Goal: Task Accomplishment & Management: Use online tool/utility

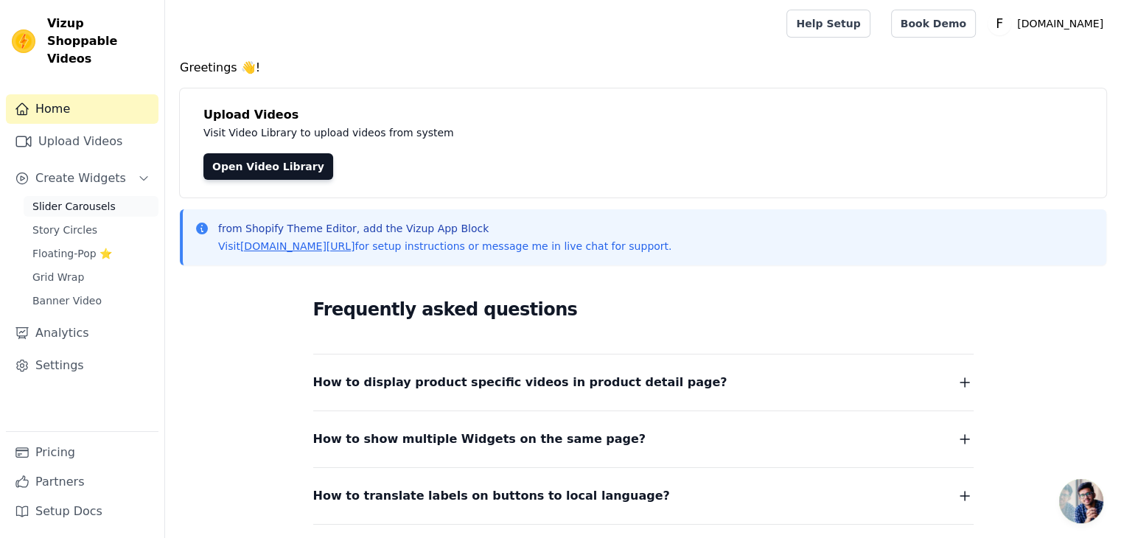
click at [103, 199] on span "Slider Carousels" at bounding box center [73, 206] width 83 height 15
click at [92, 199] on span "Slider Carousels" at bounding box center [73, 206] width 83 height 15
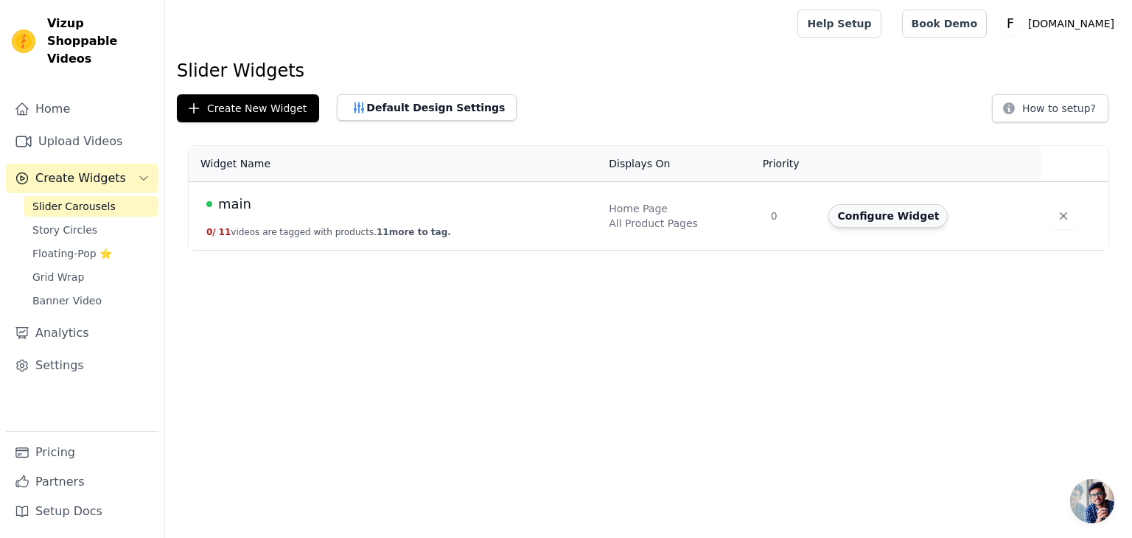
click at [891, 223] on button "Configure Widget" at bounding box center [887, 216] width 119 height 24
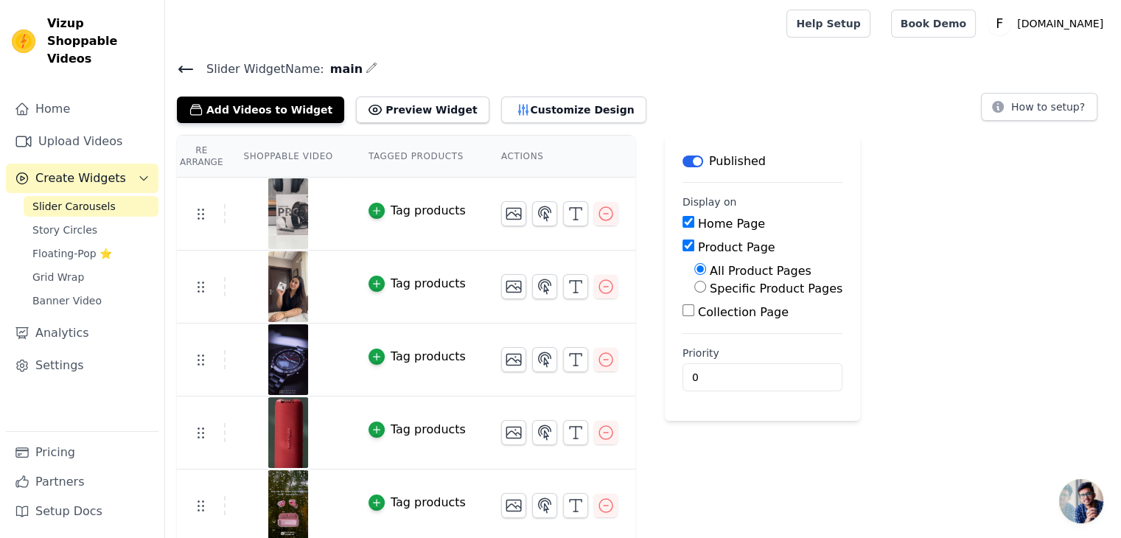
click at [444, 211] on div "Tag products" at bounding box center [427, 211] width 75 height 18
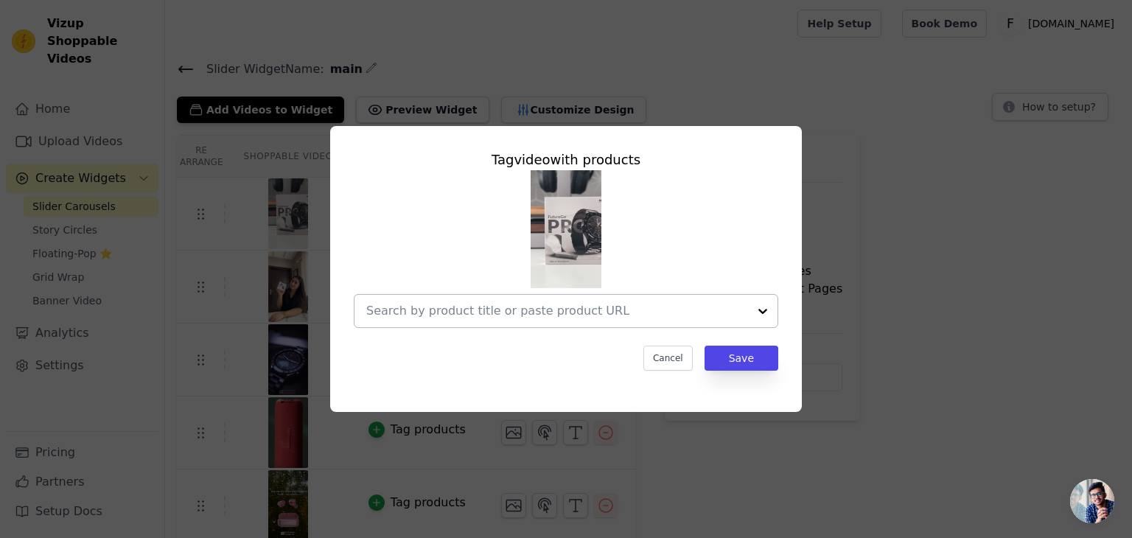
click at [751, 311] on div at bounding box center [762, 311] width 29 height 32
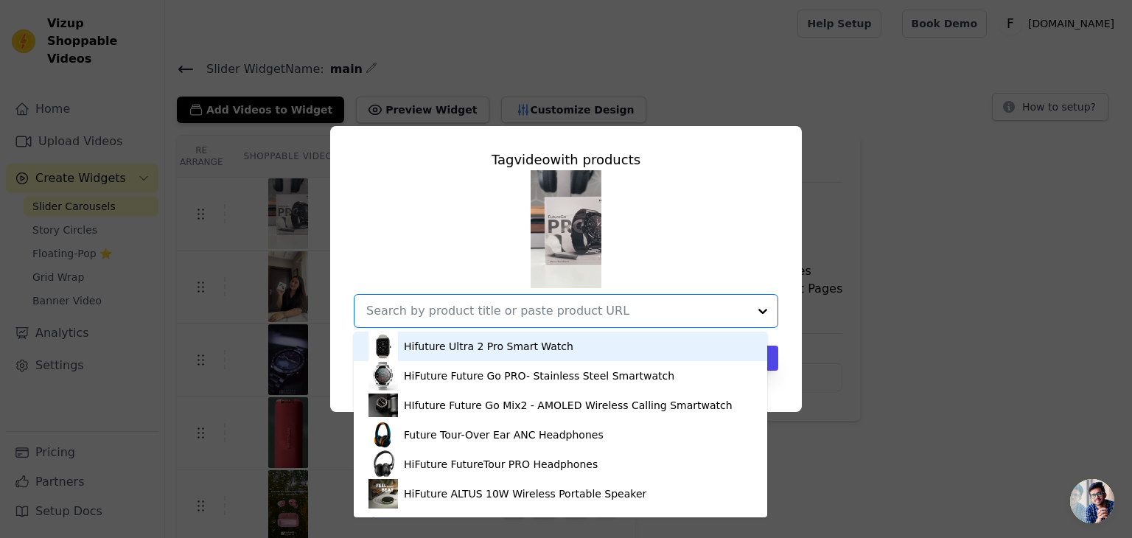
click at [757, 310] on div at bounding box center [762, 311] width 29 height 32
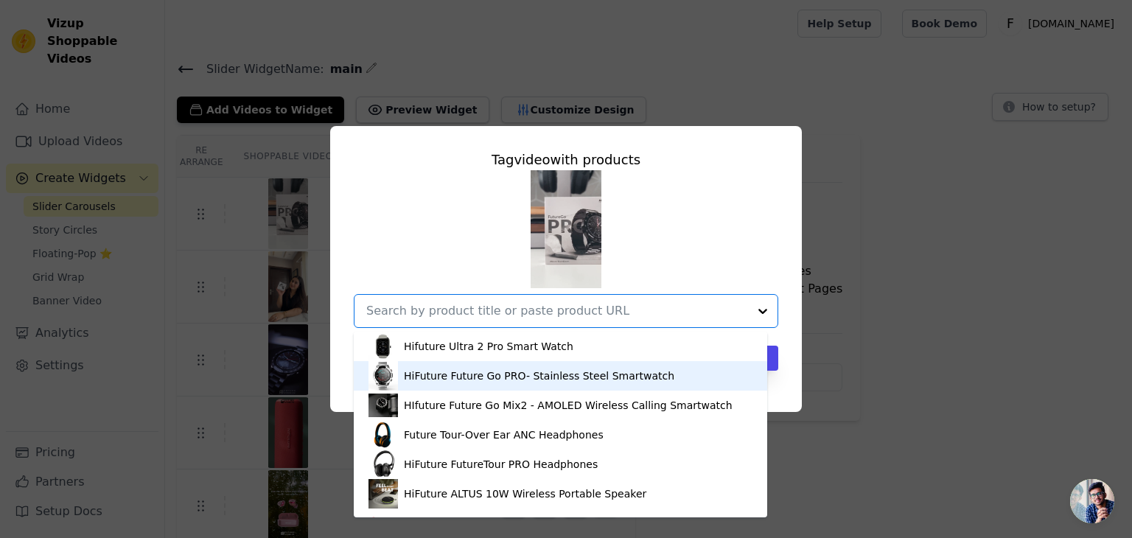
click at [849, 349] on div "Tag video with products Hifuture Ultra 2 Pro Smart Watch HiFuture Future Go PRO…" at bounding box center [566, 268] width 1084 height 333
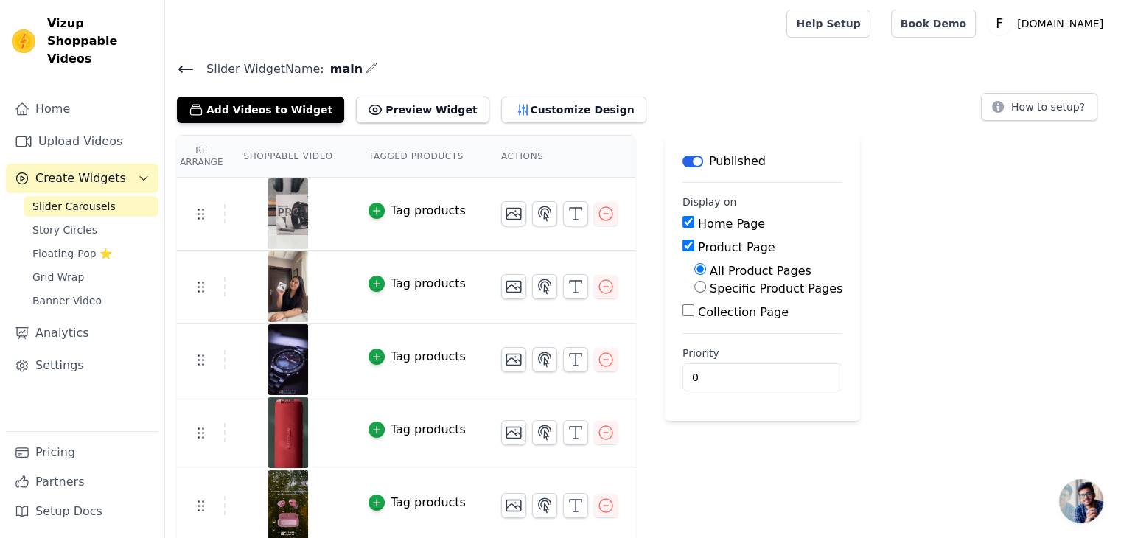
click at [709, 286] on label "Specific Product Pages" at bounding box center [775, 288] width 133 height 14
click at [694, 286] on input "Specific Product Pages" at bounding box center [700, 287] width 12 height 12
radio input "true"
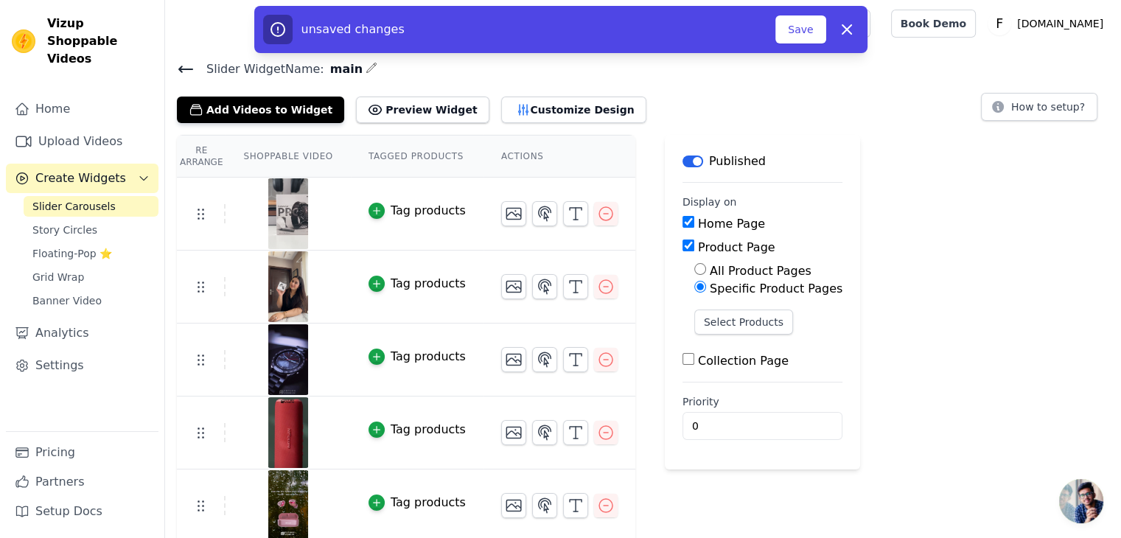
click at [694, 276] on div "All Product Pages" at bounding box center [768, 271] width 148 height 18
click at [694, 272] on input "All Product Pages" at bounding box center [700, 269] width 12 height 12
radio input "true"
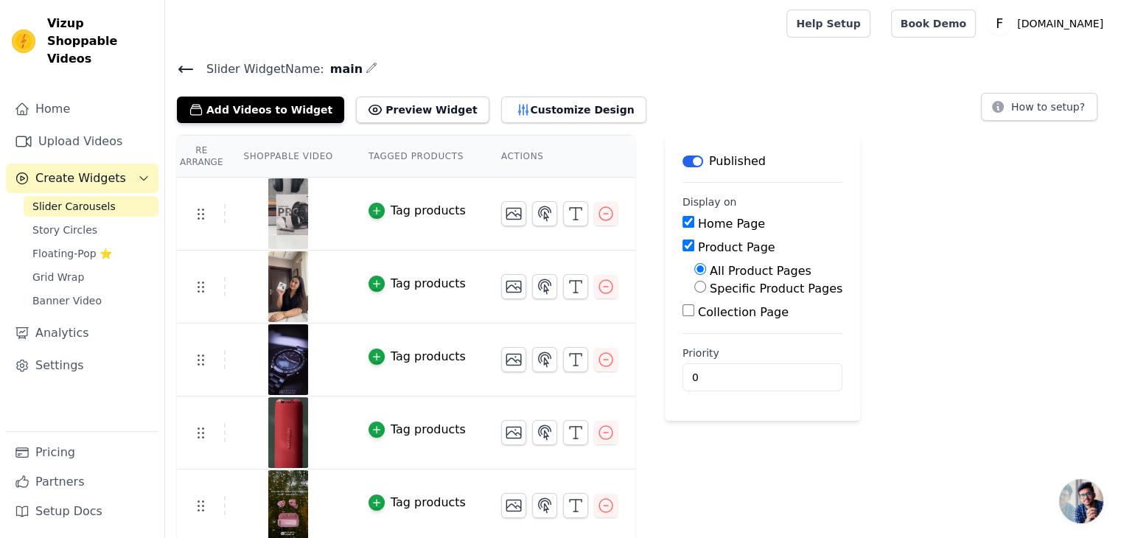
click at [682, 315] on input "Collection Page" at bounding box center [688, 310] width 12 height 12
checkbox input "true"
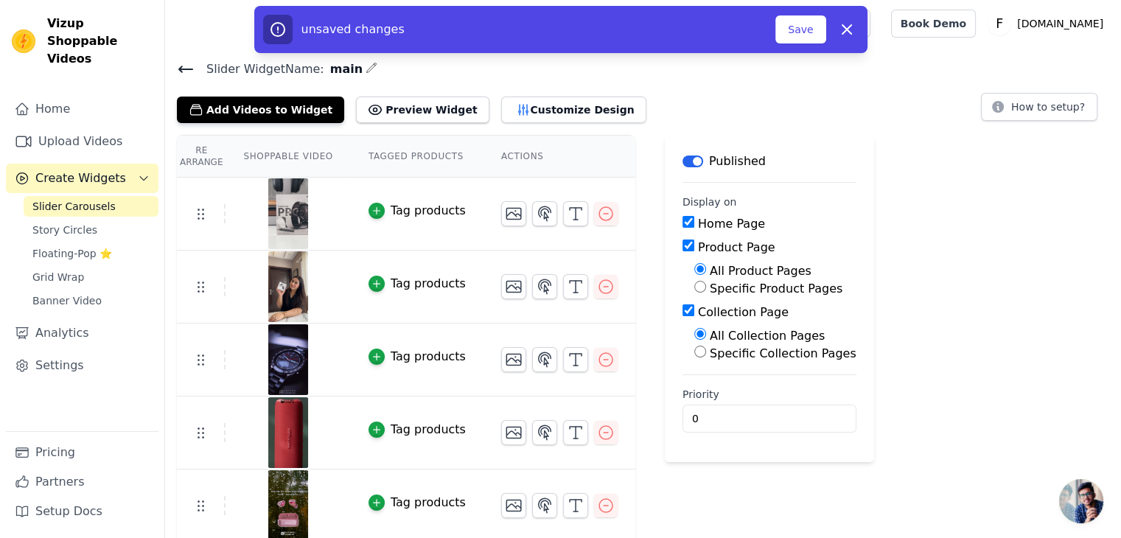
click at [709, 353] on label "Specific Collection Pages" at bounding box center [782, 353] width 147 height 14
click at [694, 353] on input "Specific Collection Pages" at bounding box center [700, 352] width 12 height 12
radio input "true"
click at [749, 376] on button "Select Collection Pages" at bounding box center [763, 386] width 139 height 25
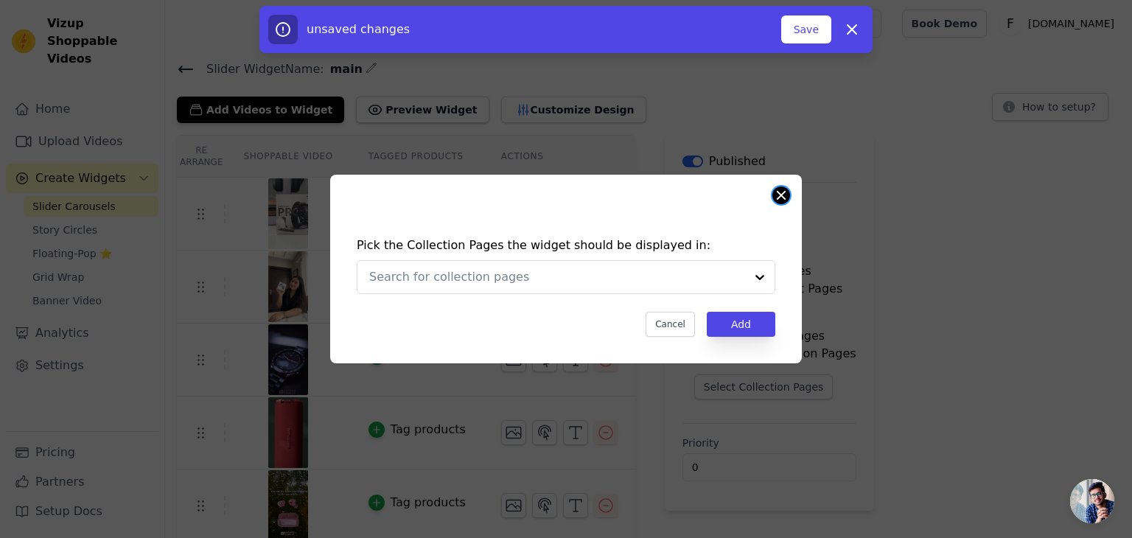
click at [779, 199] on button "Close modal" at bounding box center [781, 195] width 18 height 18
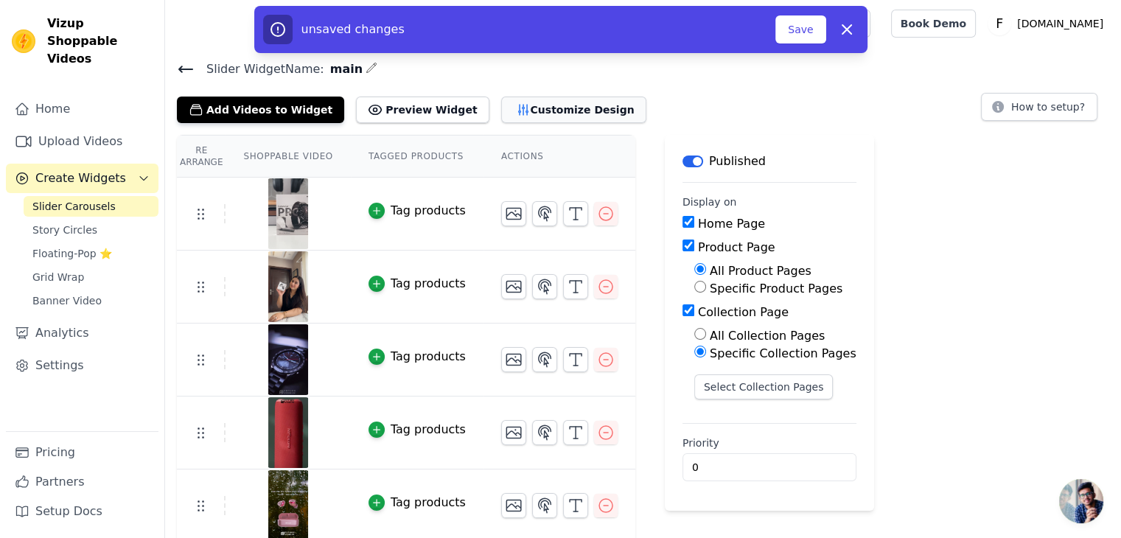
click at [503, 115] on button "Customize Design" at bounding box center [573, 110] width 145 height 27
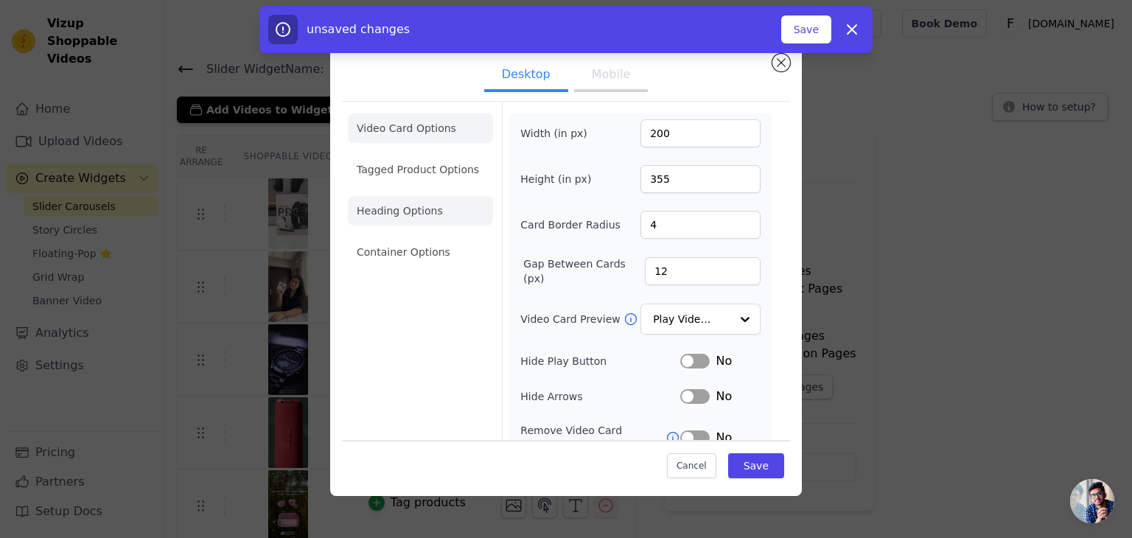
click at [432, 212] on li "Heading Options" at bounding box center [420, 210] width 145 height 29
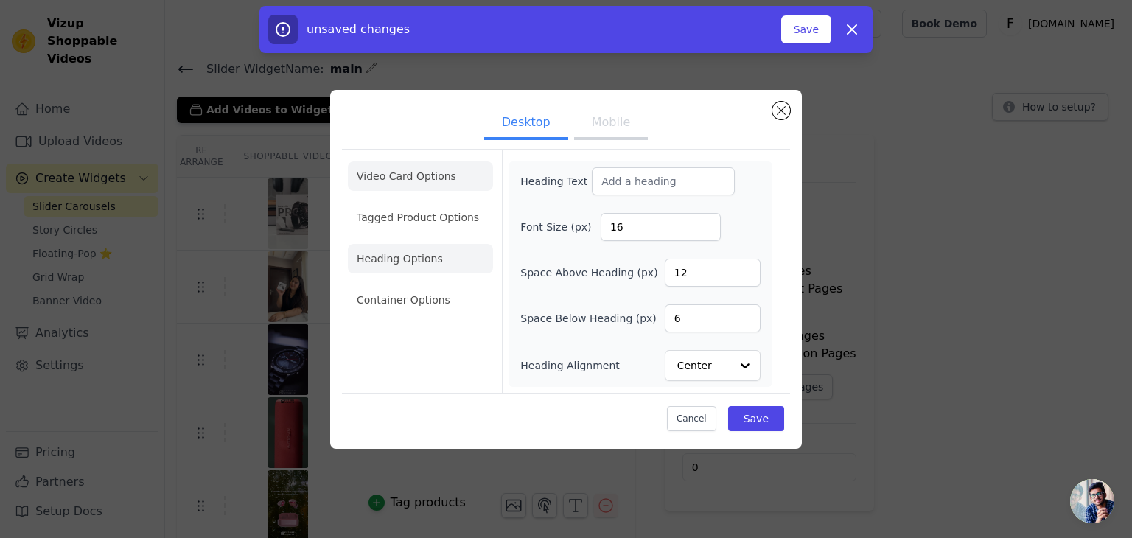
click at [424, 203] on li "Video Card Options" at bounding box center [420, 217] width 145 height 29
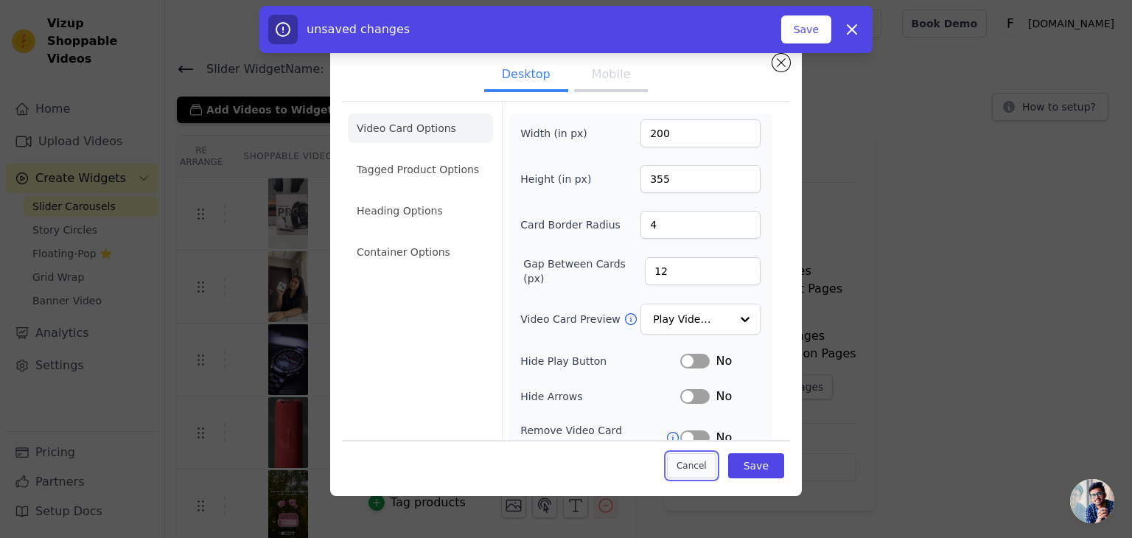
click at [693, 474] on button "Cancel" at bounding box center [691, 465] width 49 height 25
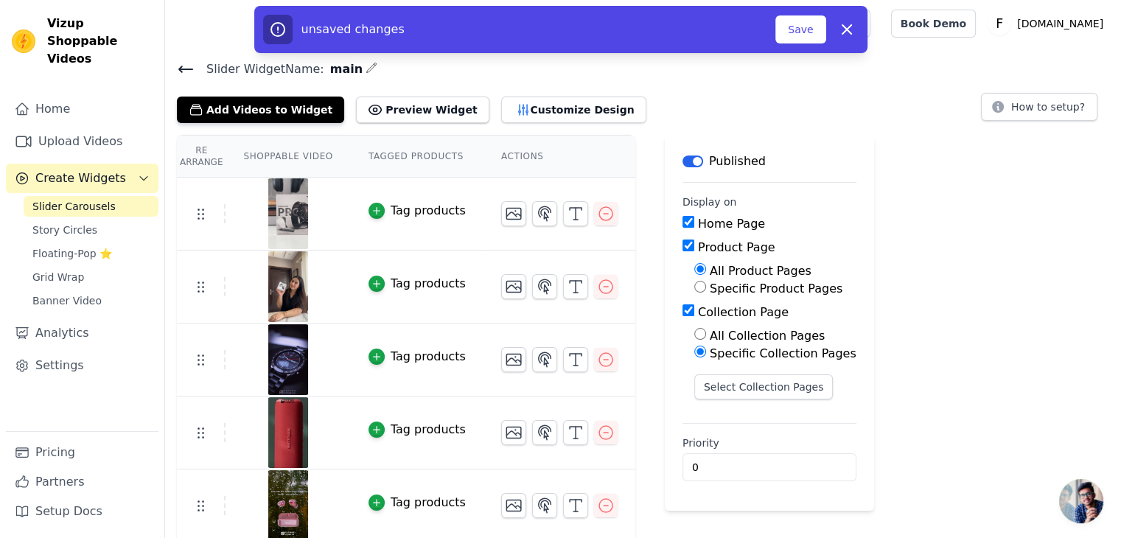
click at [424, 162] on th "Tagged Products" at bounding box center [417, 157] width 133 height 42
click at [424, 158] on th "Tagged Products" at bounding box center [417, 157] width 133 height 42
click at [490, 146] on th "Actions" at bounding box center [559, 157] width 152 height 42
click at [849, 30] on icon "button" at bounding box center [847, 30] width 18 height 18
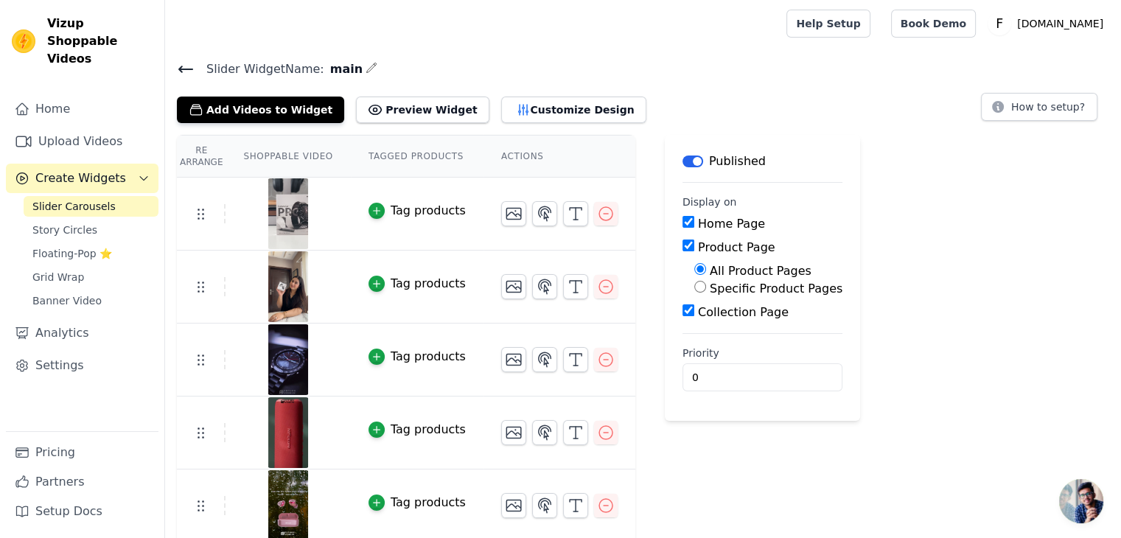
click at [1073, 497] on span "Open chat" at bounding box center [1081, 501] width 44 height 44
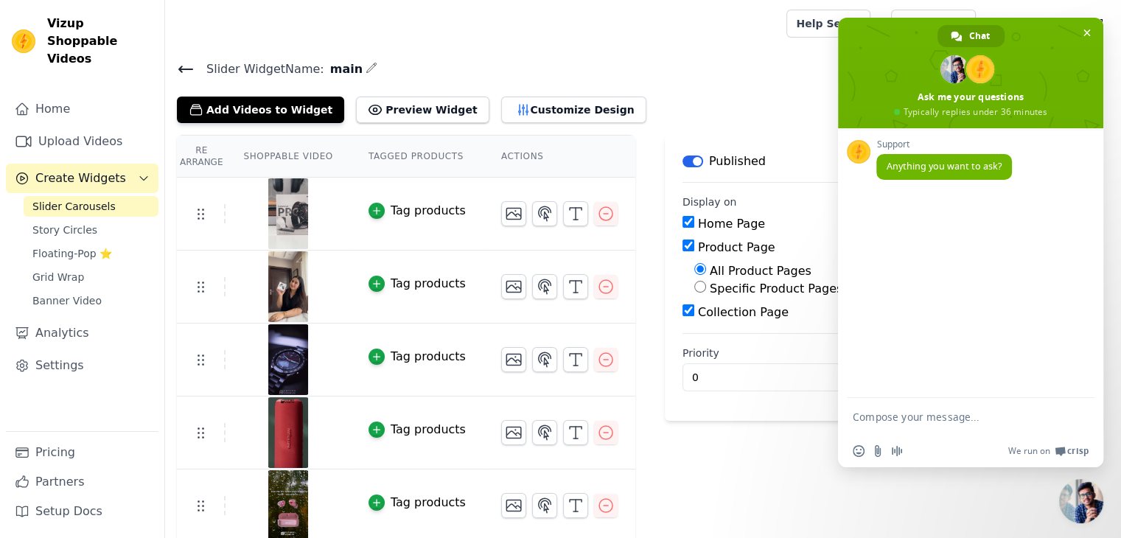
click at [1085, 508] on span "Close chat" at bounding box center [1081, 501] width 44 height 44
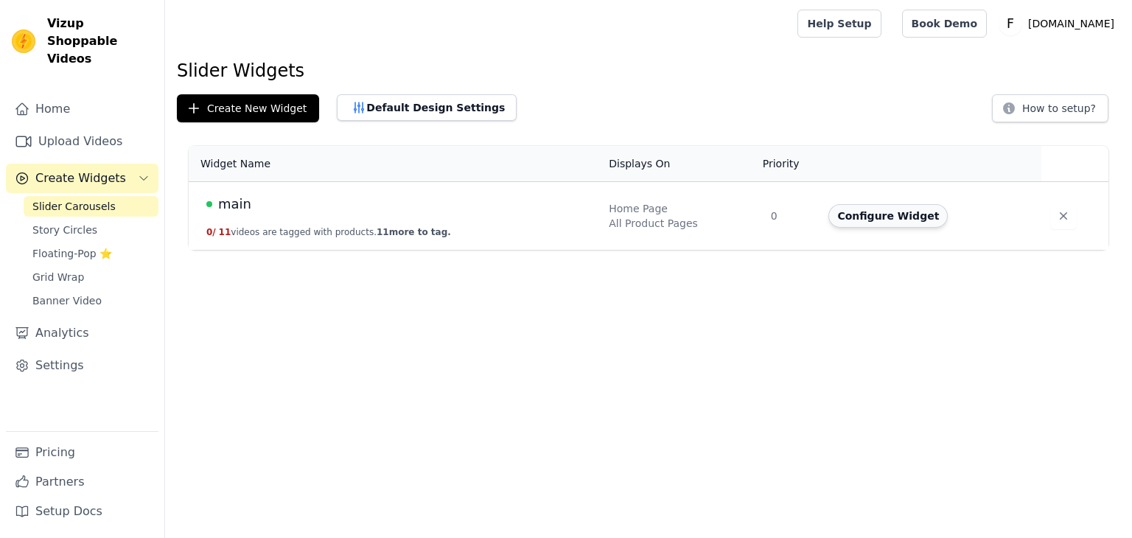
click at [896, 216] on button "Configure Widget" at bounding box center [887, 216] width 119 height 24
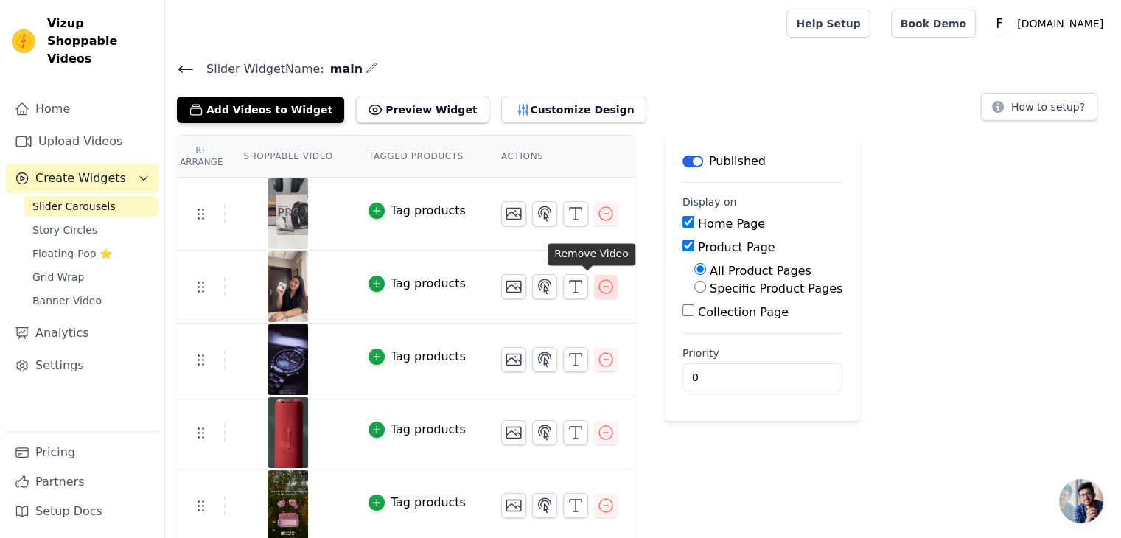
click at [599, 280] on icon "button" at bounding box center [605, 286] width 13 height 13
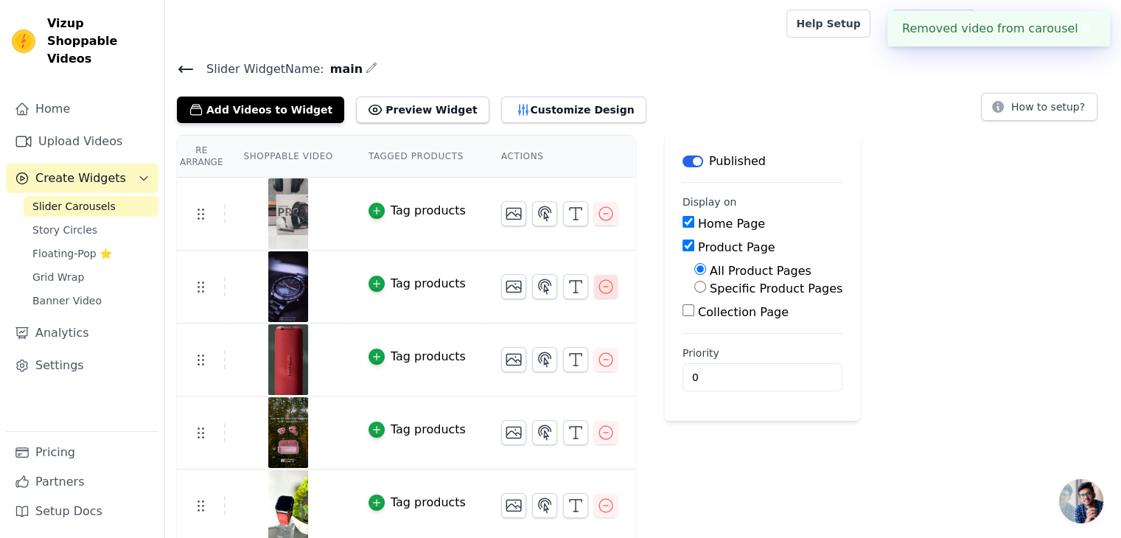
click at [597, 285] on icon "button" at bounding box center [606, 287] width 18 height 18
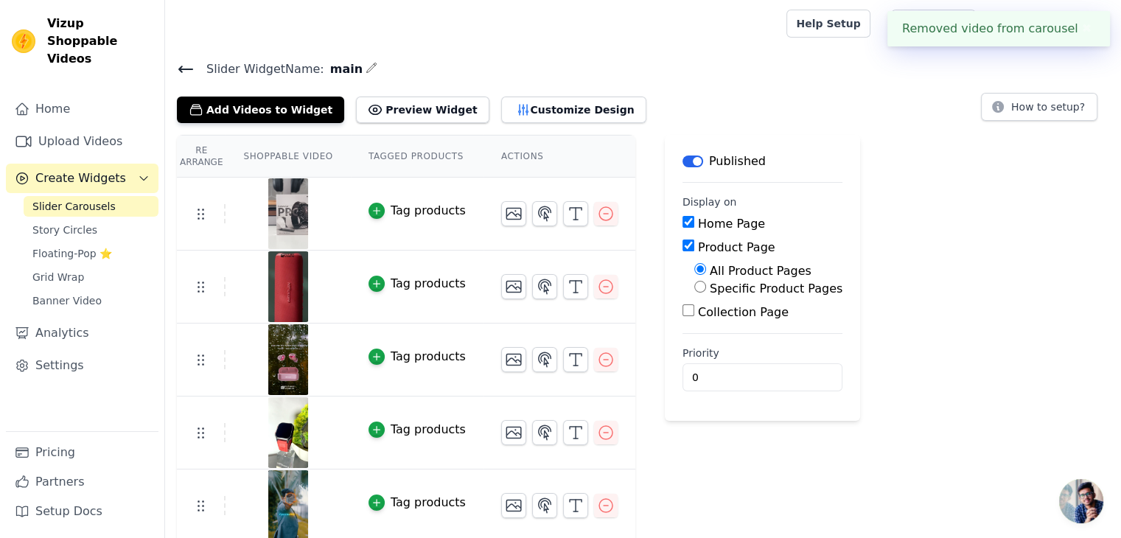
click at [597, 285] on icon "button" at bounding box center [606, 287] width 18 height 18
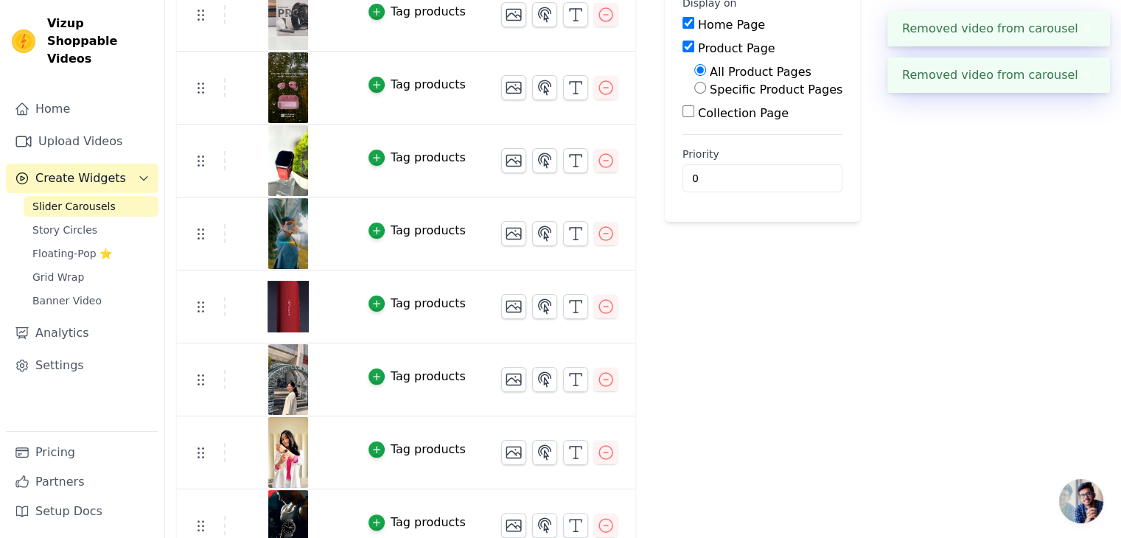
scroll to position [221, 0]
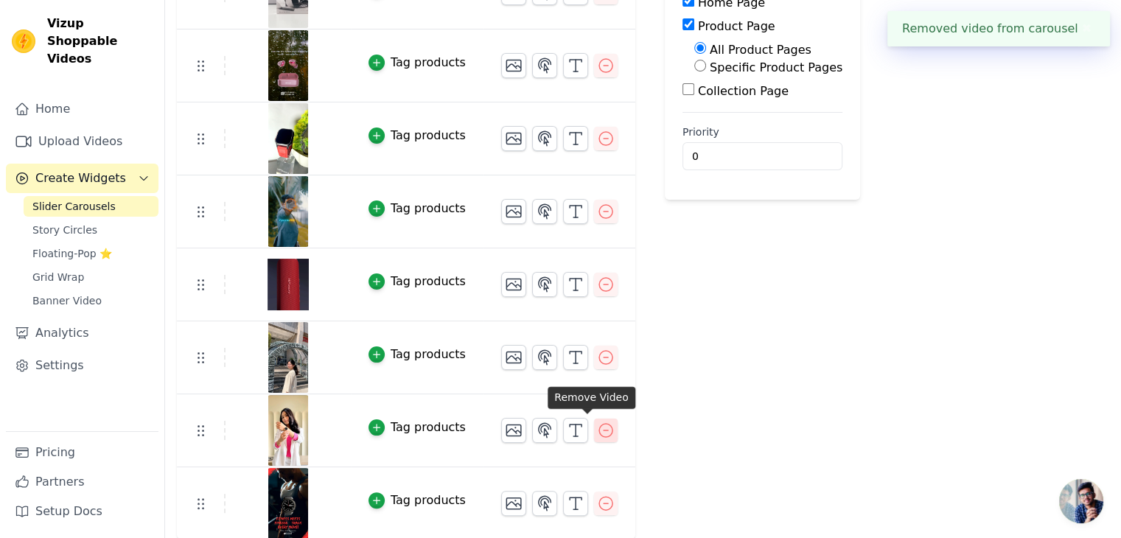
click at [597, 425] on icon "button" at bounding box center [606, 430] width 18 height 18
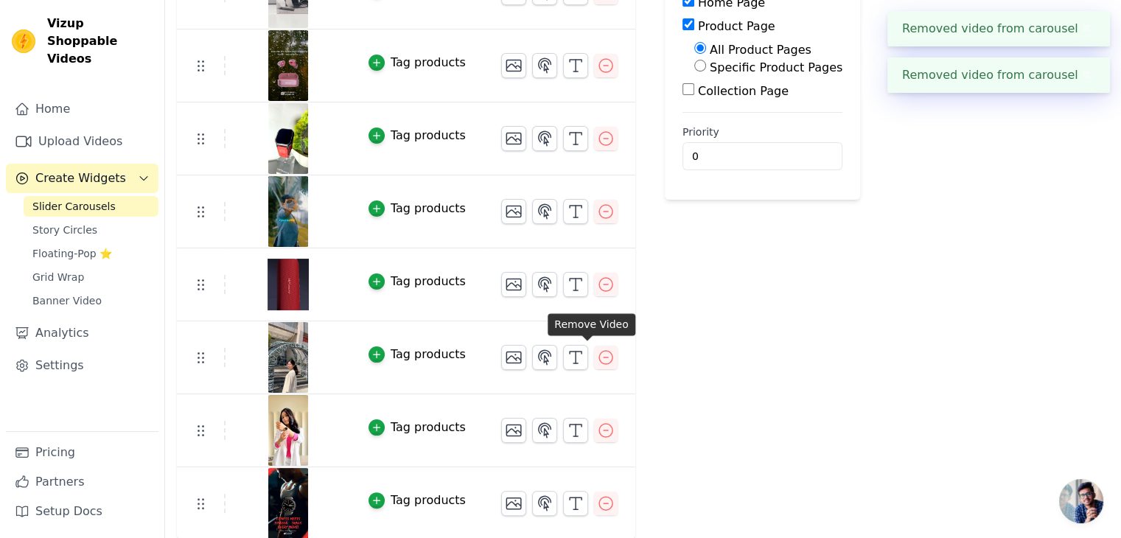
scroll to position [0, 0]
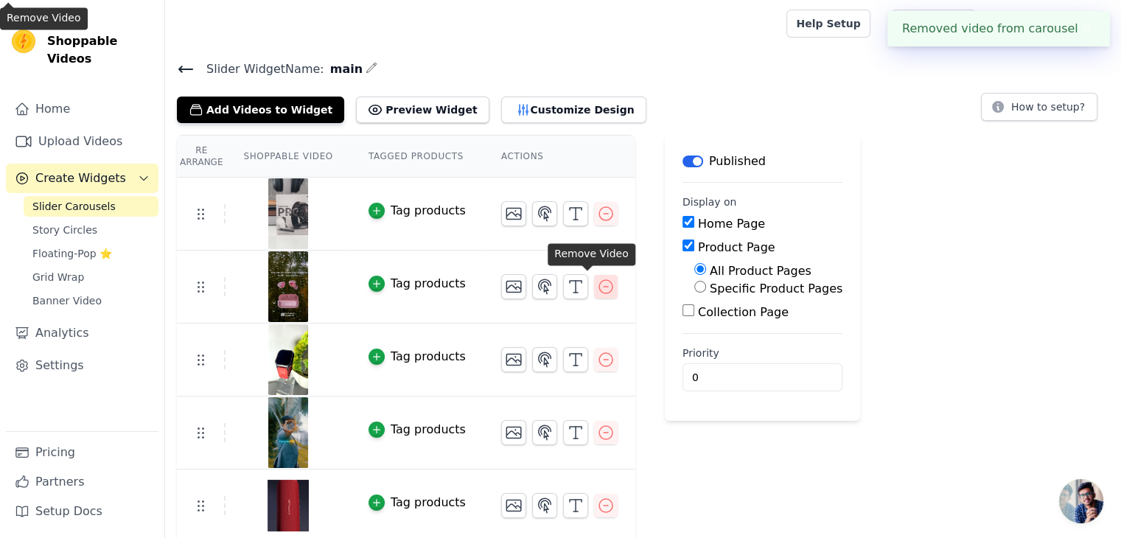
click at [597, 292] on icon "button" at bounding box center [606, 287] width 18 height 18
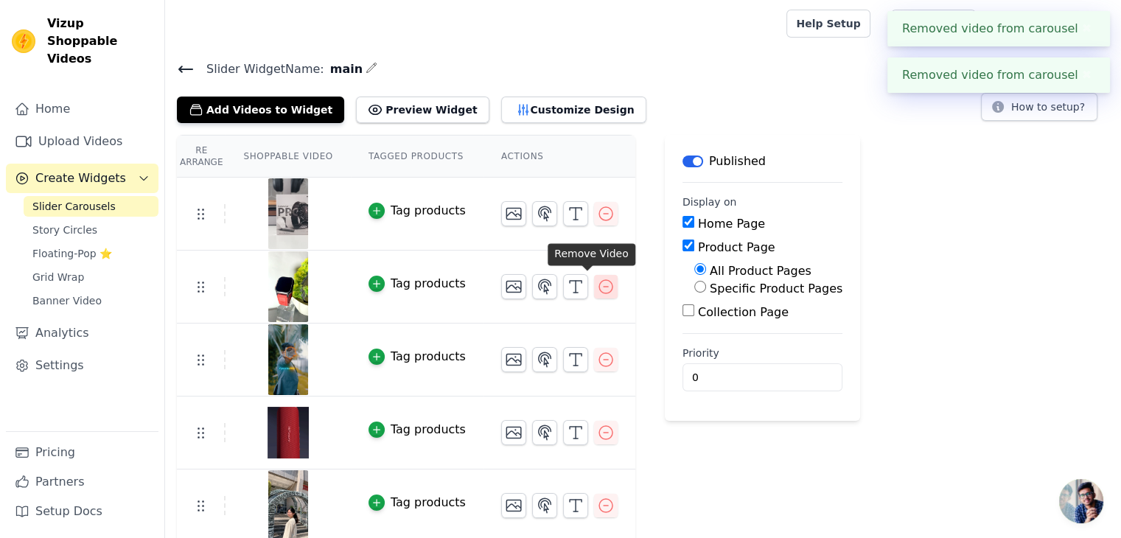
click at [597, 287] on icon "button" at bounding box center [606, 287] width 18 height 18
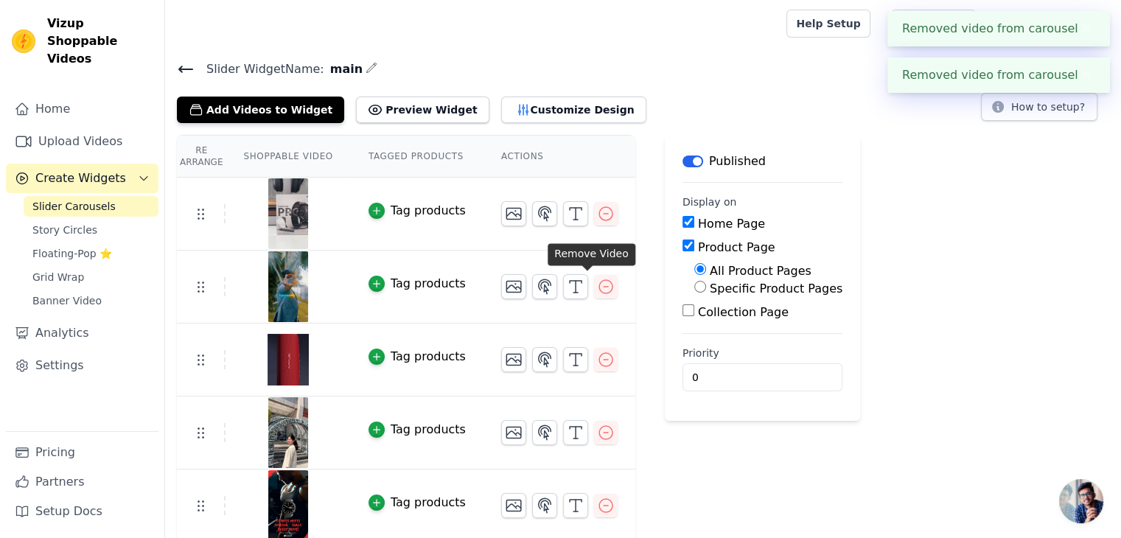
click at [597, 287] on icon "button" at bounding box center [606, 287] width 18 height 18
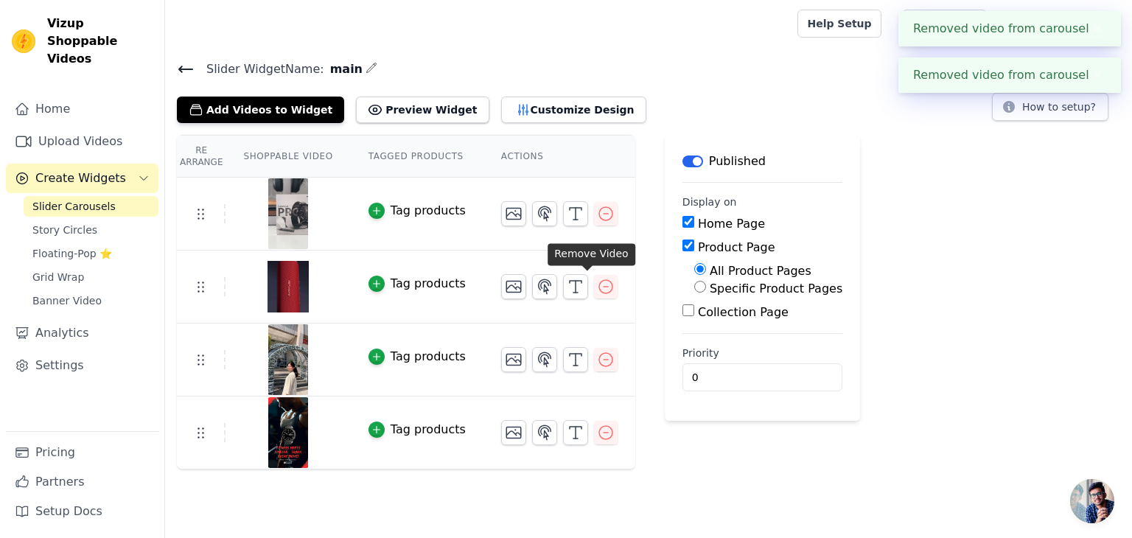
click at [597, 287] on icon "button" at bounding box center [606, 287] width 18 height 18
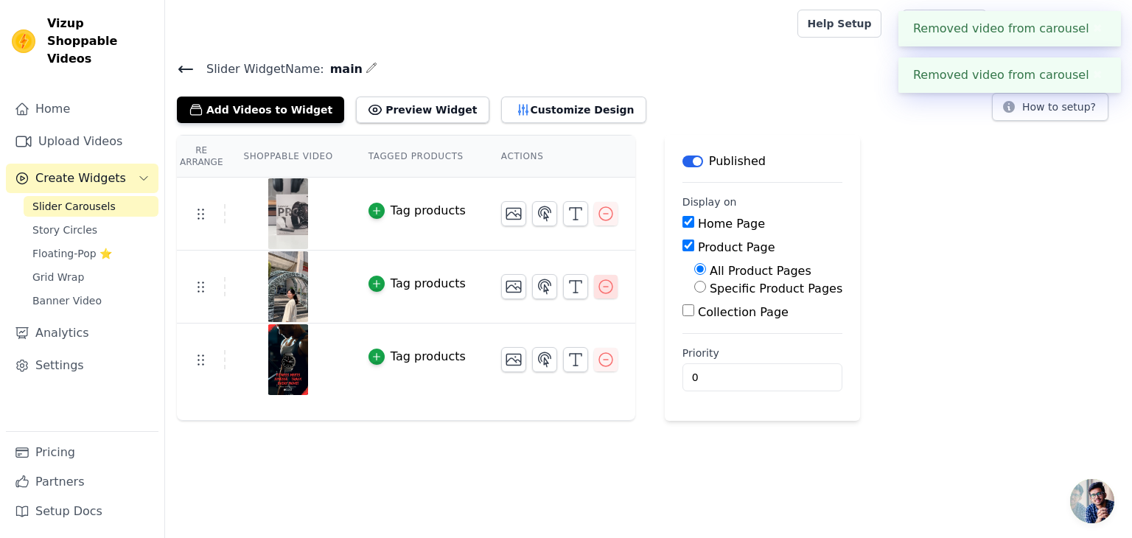
click at [597, 287] on icon "button" at bounding box center [606, 287] width 18 height 18
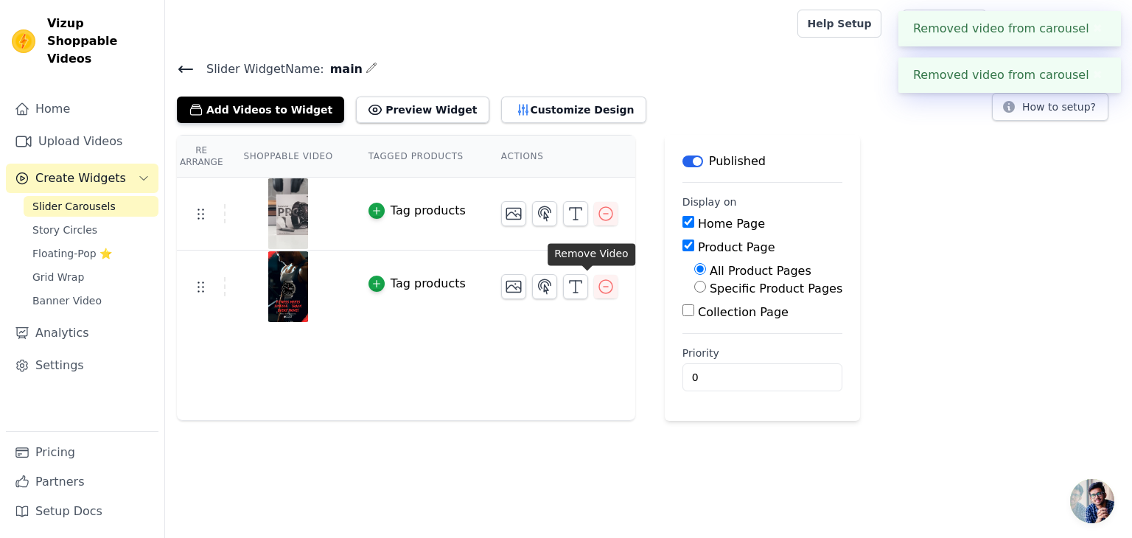
click at [597, 287] on icon "button" at bounding box center [606, 287] width 18 height 18
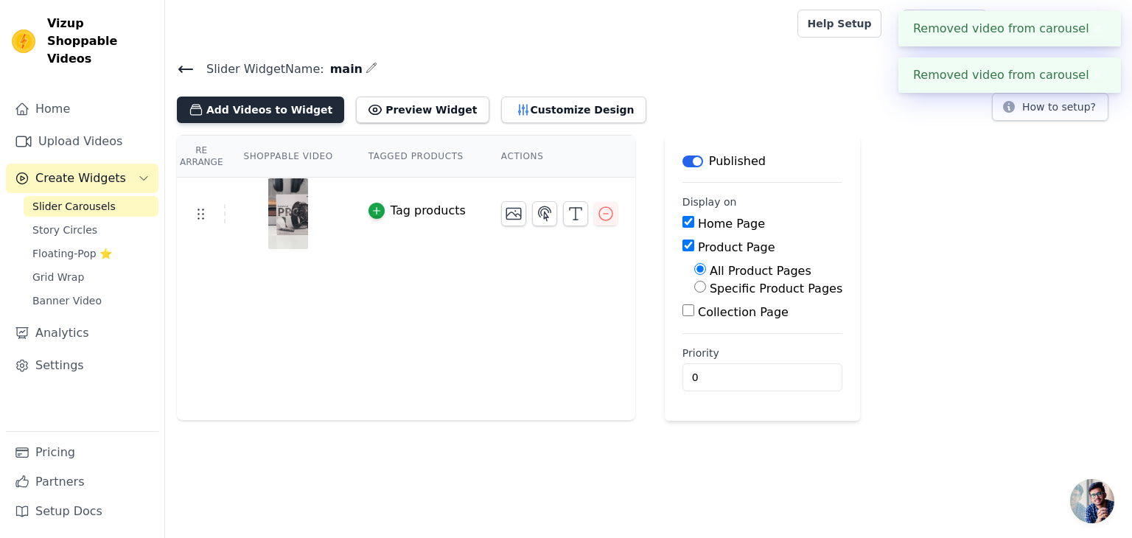
click at [270, 105] on button "Add Videos to Widget" at bounding box center [260, 110] width 167 height 27
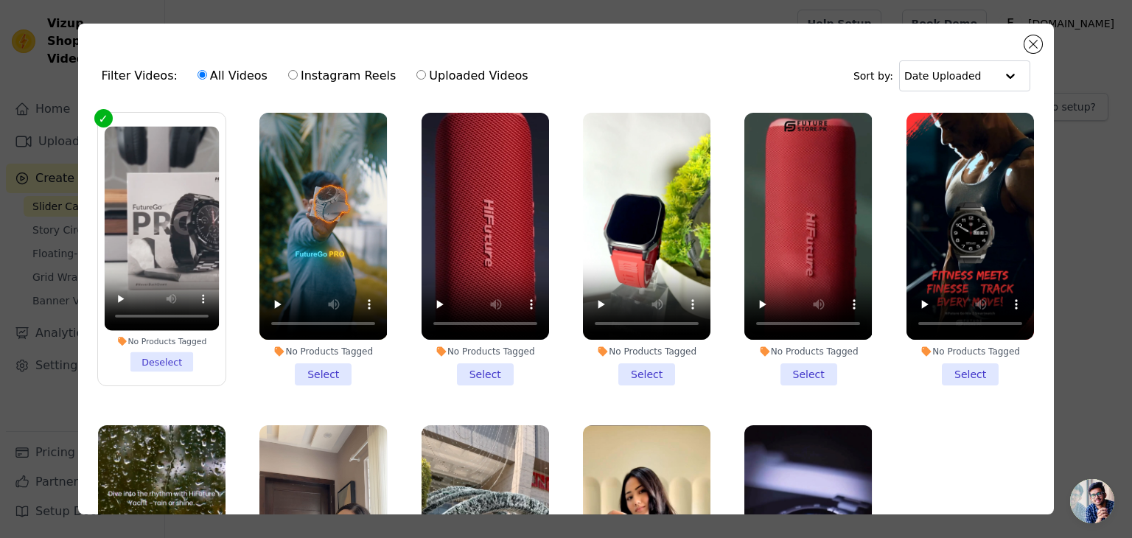
click at [451, 78] on label "Uploaded Videos" at bounding box center [472, 75] width 113 height 19
click at [426, 78] on input "Uploaded Videos" at bounding box center [421, 75] width 10 height 10
radio input "true"
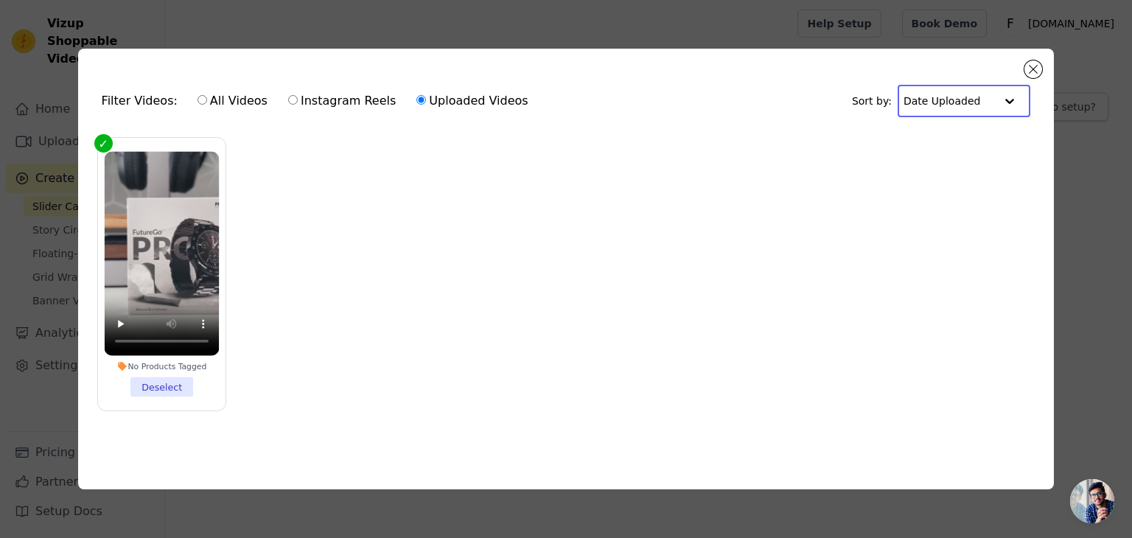
click at [935, 98] on input "text" at bounding box center [948, 100] width 91 height 29
click at [936, 98] on input "text" at bounding box center [948, 100] width 91 height 29
click at [107, 142] on label "No Products Tagged Deselect" at bounding box center [161, 274] width 129 height 274
click at [0, 0] on input "No Products Tagged Deselect" at bounding box center [0, 0] width 0 height 0
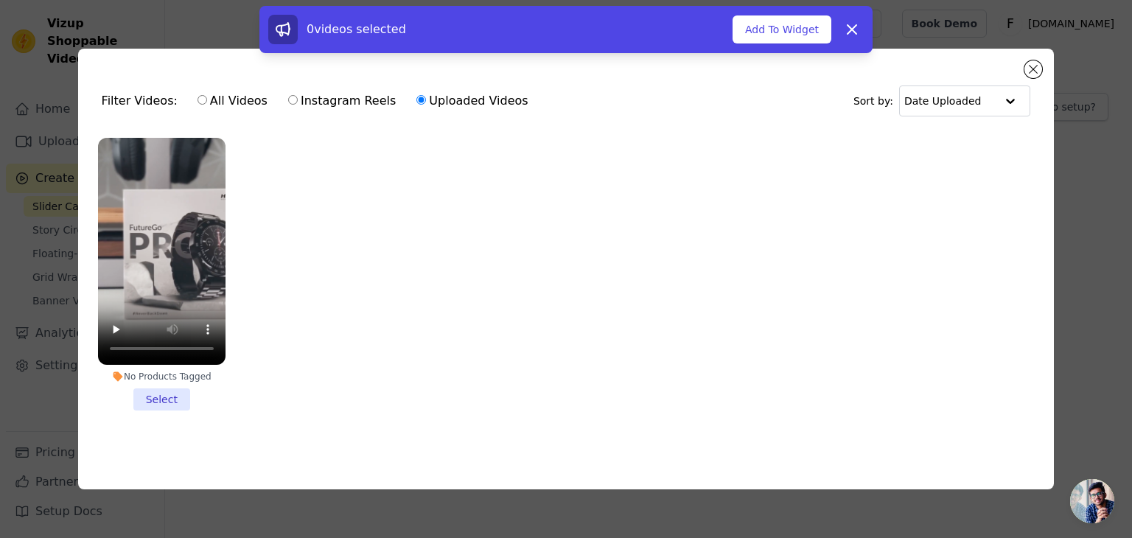
click at [94, 143] on div "No Products Tagged Select" at bounding box center [162, 274] width 144 height 289
click at [152, 157] on video at bounding box center [161, 251] width 127 height 227
drag, startPoint x: 439, startPoint y: 257, endPoint x: 141, endPoint y: 211, distance: 301.2
click at [141, 211] on video at bounding box center [161, 251] width 127 height 227
click at [1040, 63] on button "Close modal" at bounding box center [1033, 69] width 18 height 18
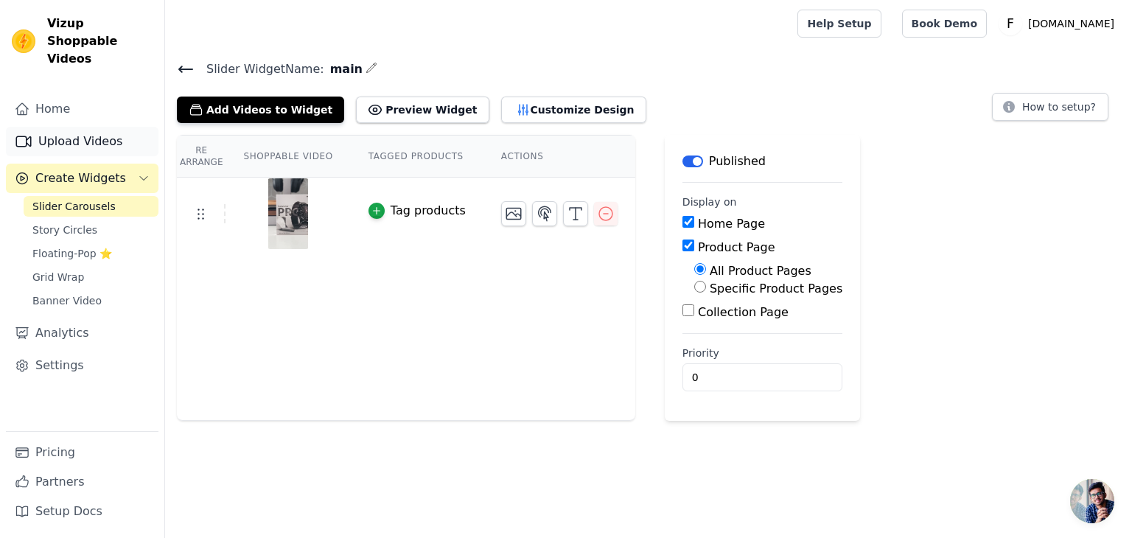
click at [100, 127] on link "Upload Videos" at bounding box center [82, 141] width 152 height 29
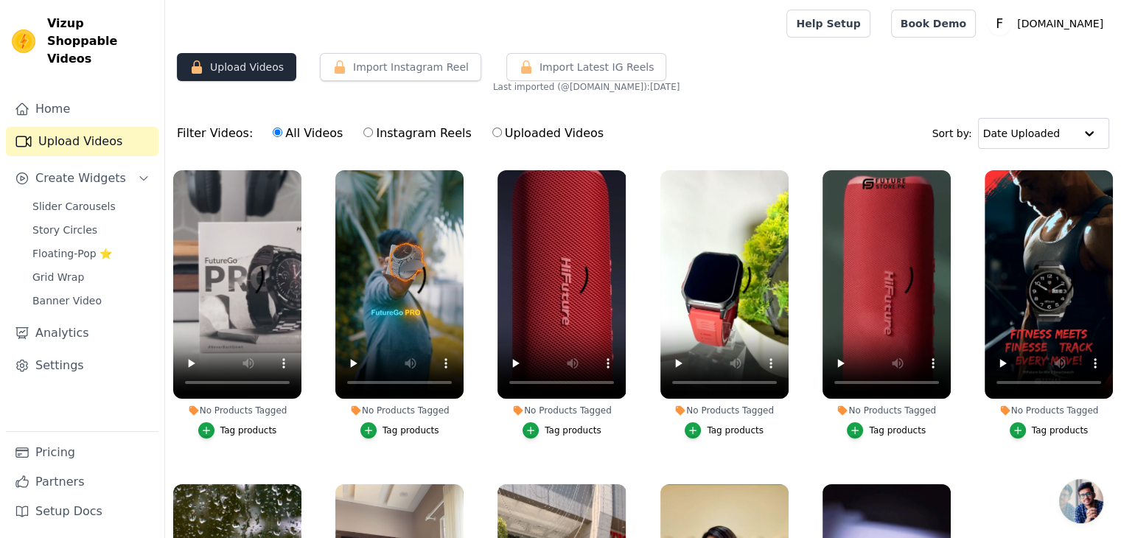
click at [245, 71] on button "Upload Videos" at bounding box center [236, 67] width 119 height 28
click at [206, 69] on button "Upload Videos" at bounding box center [236, 67] width 119 height 28
click at [431, 67] on button "Import Instagram Reel" at bounding box center [400, 67] width 161 height 28
click at [648, 78] on div "Import Latest Instagram Reels Import Latest IG Reels Last imported (@ futuresto…" at bounding box center [586, 73] width 187 height 40
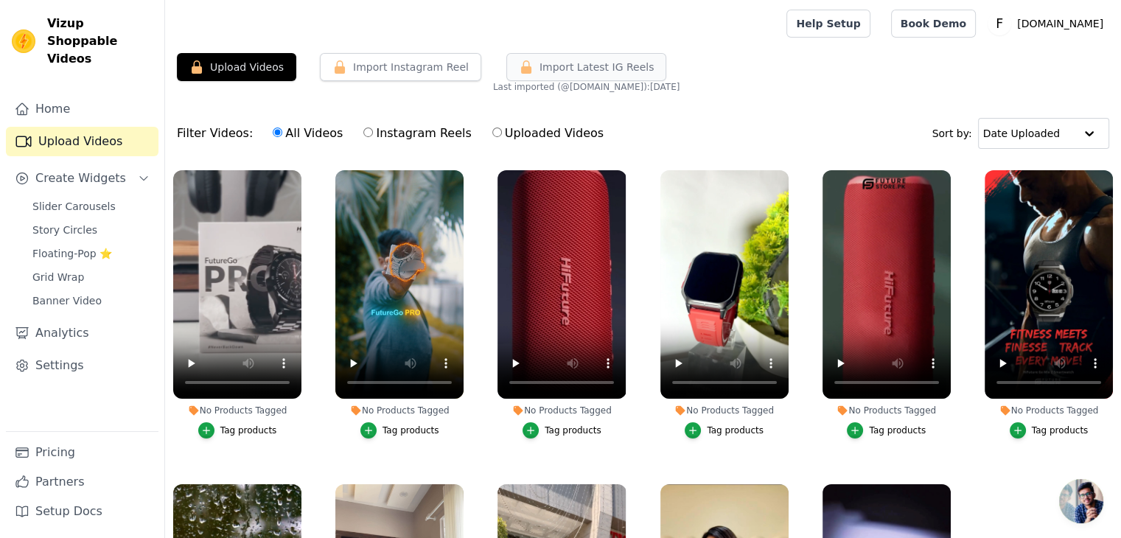
click at [574, 68] on span "Import Latest IG Reels" at bounding box center [596, 67] width 115 height 15
click at [554, 91] on span "Last imported (@ futurestore.pk ): 4 months ago" at bounding box center [586, 87] width 187 height 12
click at [674, 95] on div "Upload Videos Import Instagram Reel Import Latest Instagram Reels Import Latest…" at bounding box center [643, 353] width 956 height 600
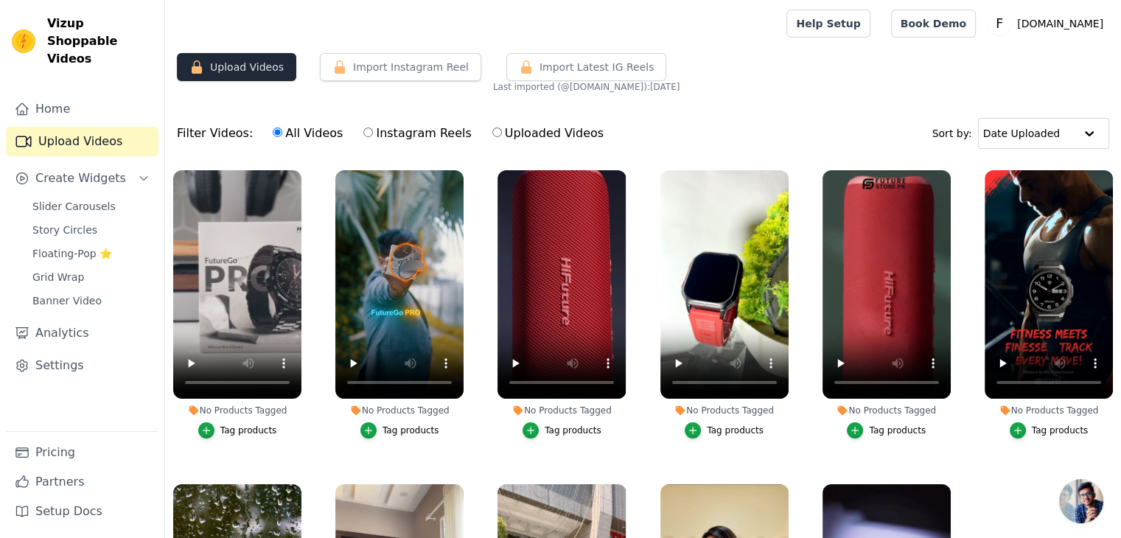
click at [262, 64] on button "Upload Videos" at bounding box center [236, 67] width 119 height 28
click at [98, 199] on span "Slider Carousels" at bounding box center [73, 206] width 83 height 15
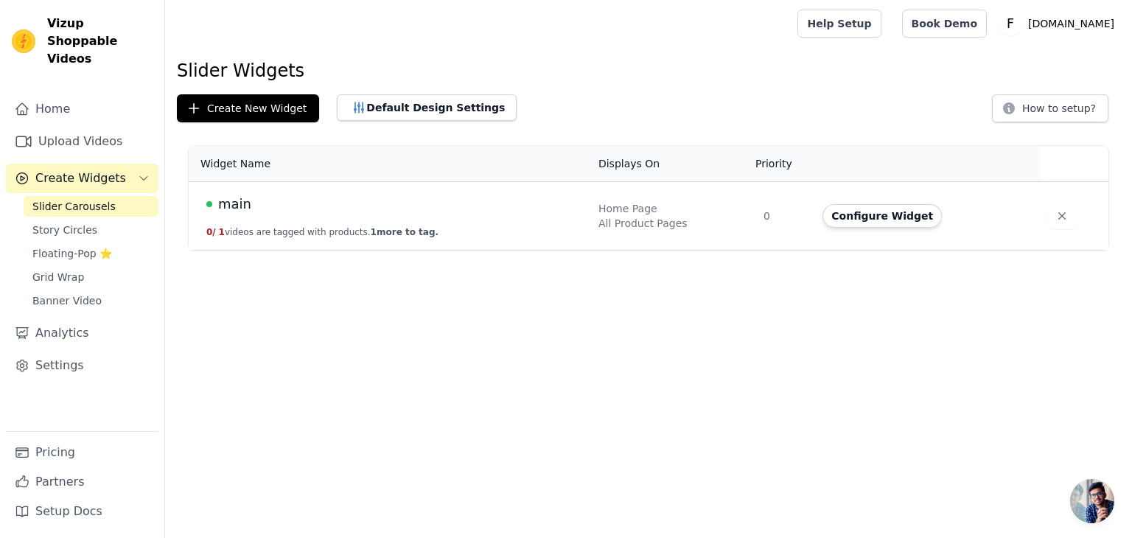
click at [91, 171] on button "Create Widgets" at bounding box center [82, 178] width 152 height 29
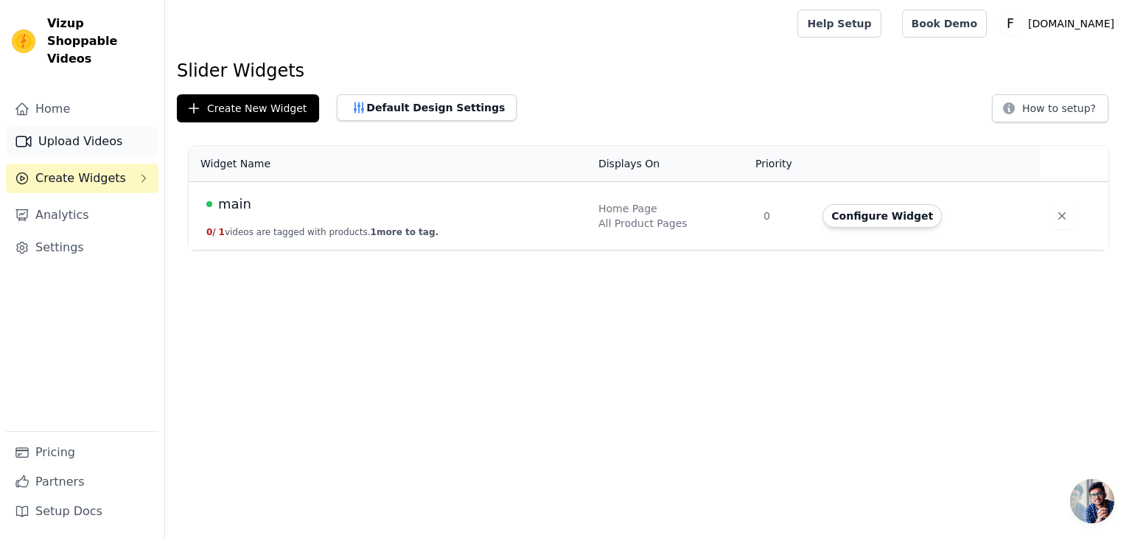
click at [65, 128] on link "Upload Videos" at bounding box center [82, 141] width 152 height 29
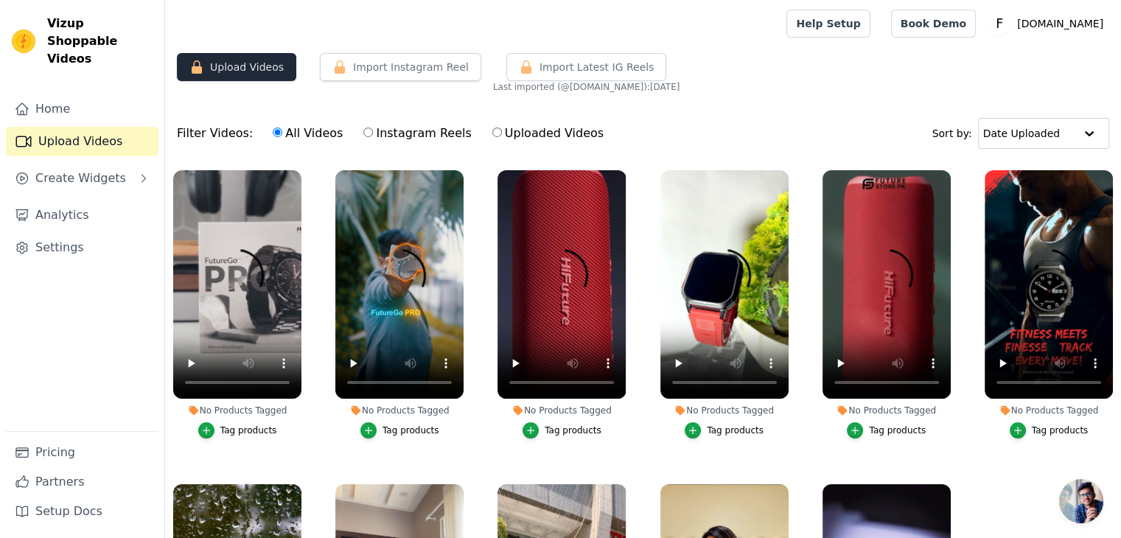
click at [233, 60] on button "Upload Videos" at bounding box center [236, 67] width 119 height 28
click at [233, 63] on button "Upload Videos" at bounding box center [236, 67] width 119 height 28
click at [399, 60] on button "Import Instagram Reel" at bounding box center [400, 67] width 161 height 28
